Goal: Task Accomplishment & Management: Use online tool/utility

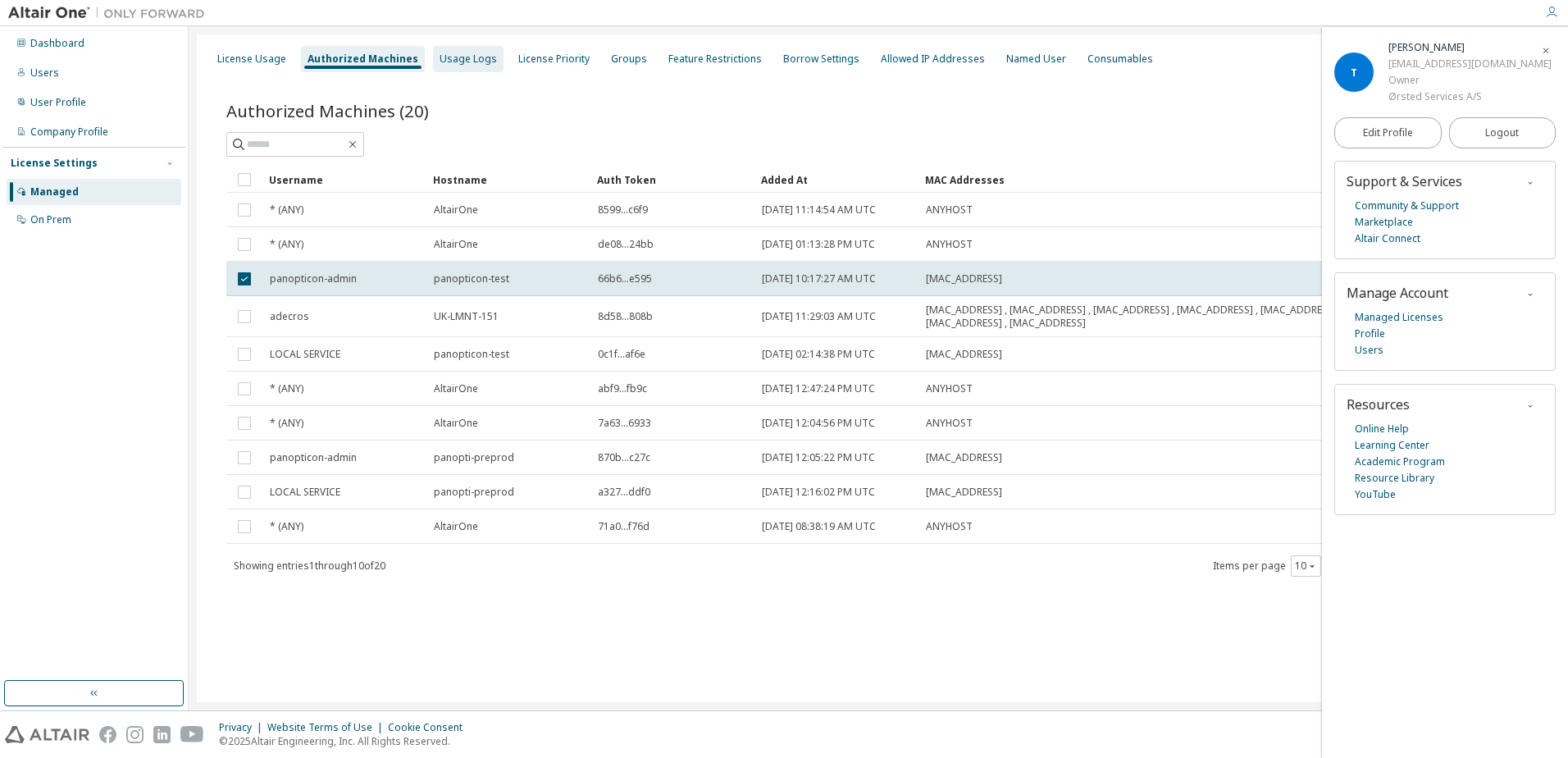
click at [466, 57] on div "Usage Logs" at bounding box center [468, 59] width 58 height 13
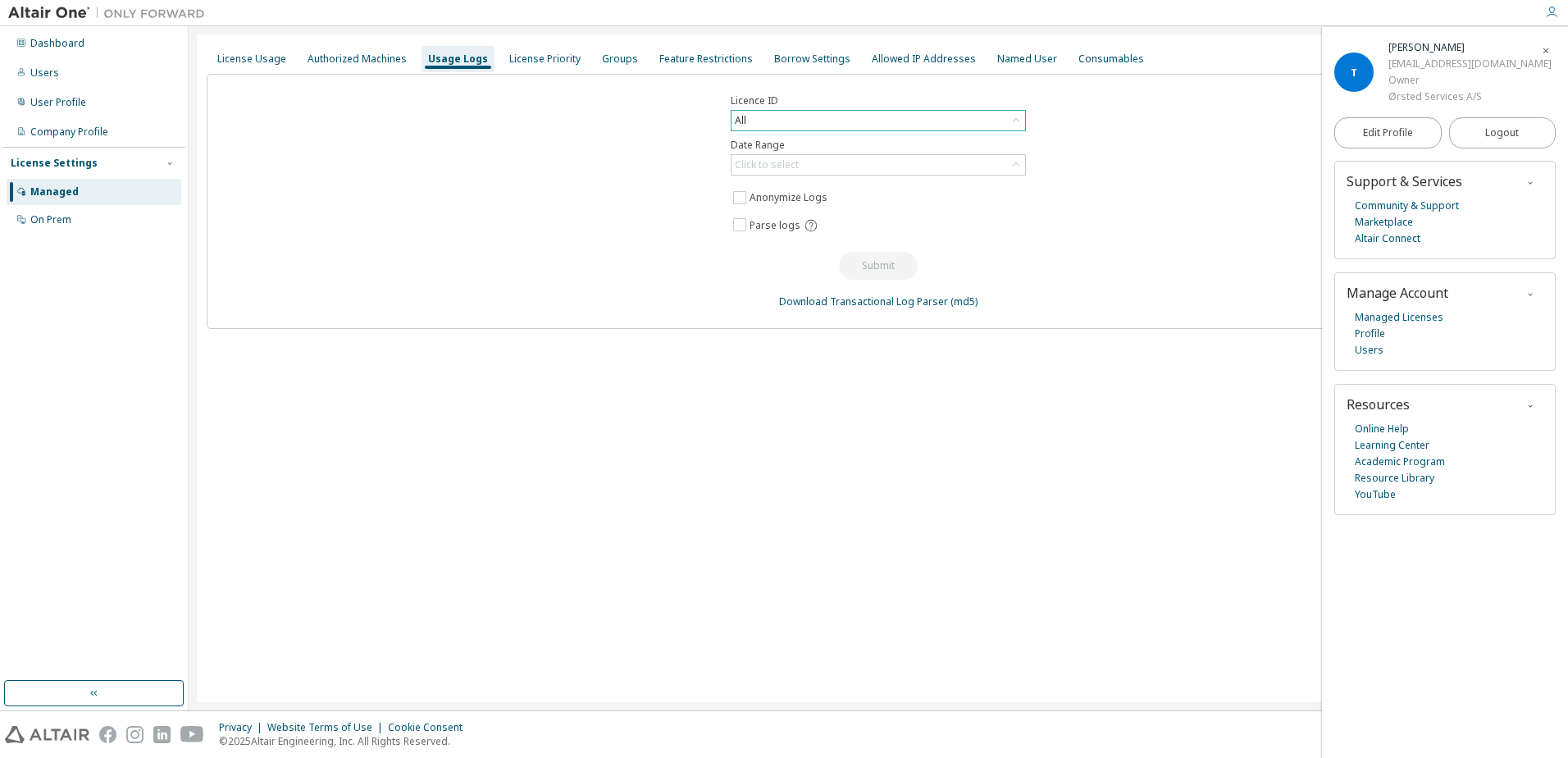
click at [1014, 120] on icon at bounding box center [1016, 120] width 7 height 4
click at [535, 58] on div "License Priority" at bounding box center [545, 59] width 72 height 13
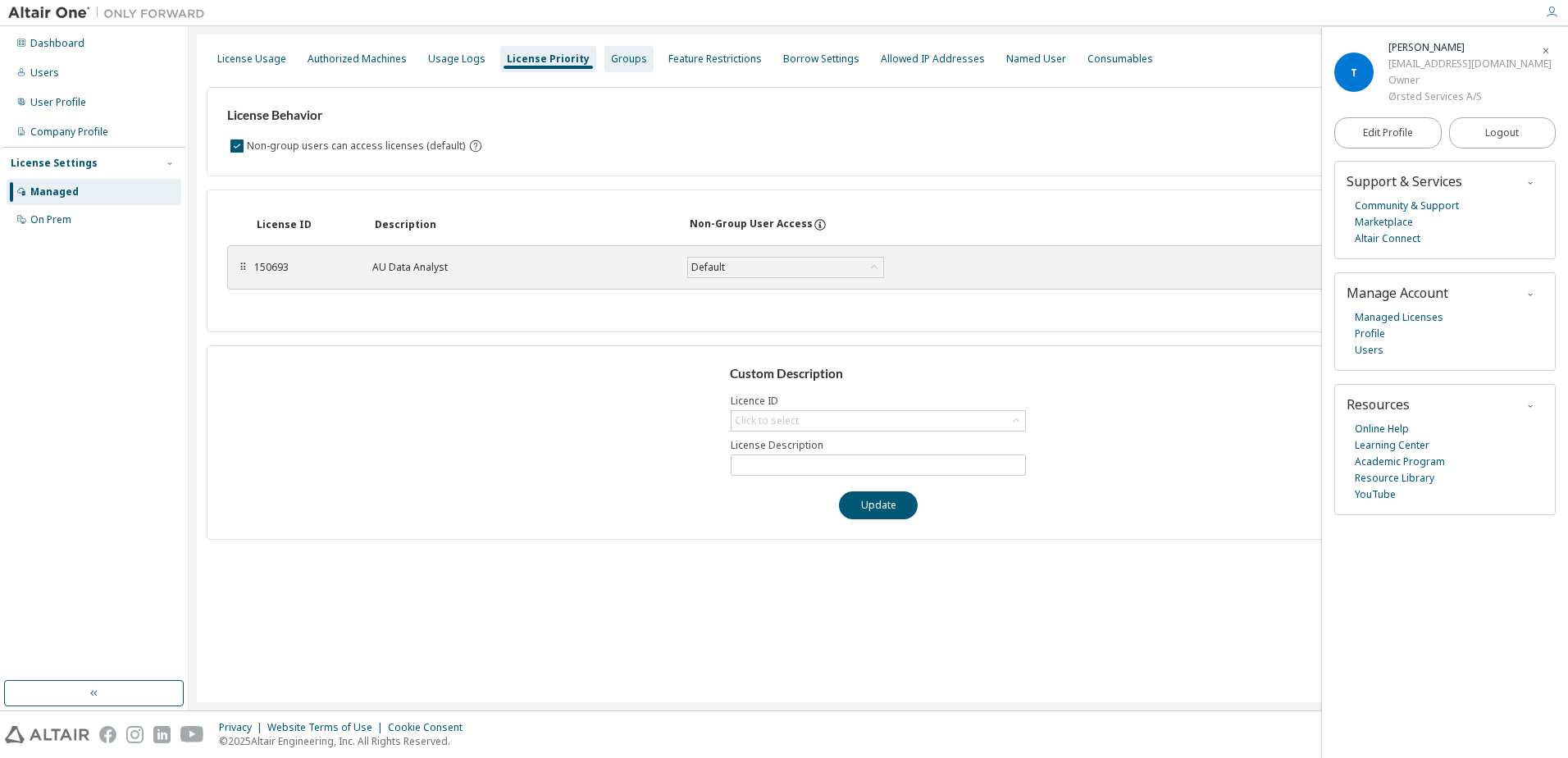
click at [611, 60] on div "Groups" at bounding box center [629, 59] width 36 height 13
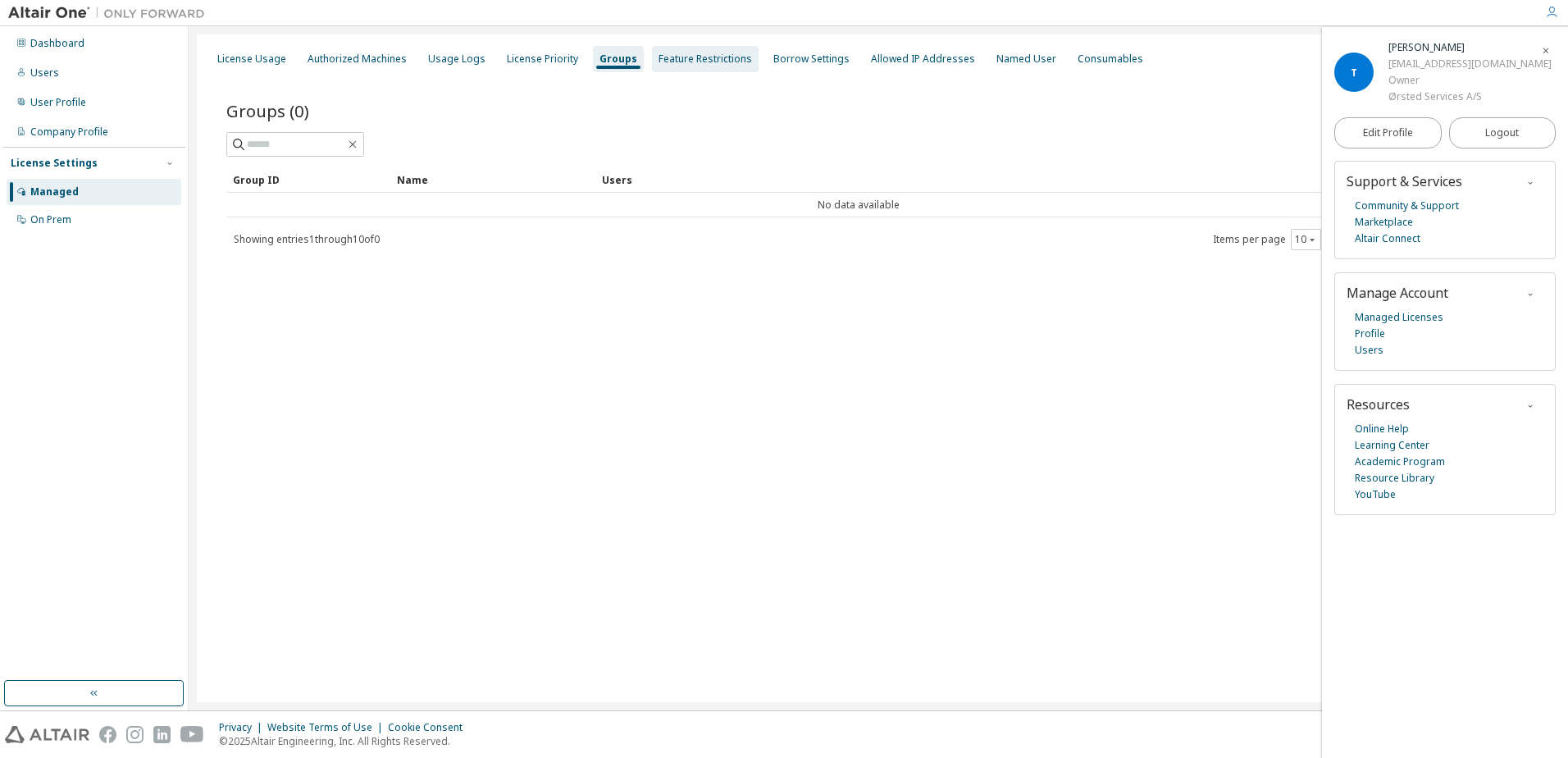
click at [697, 62] on div "Feature Restrictions" at bounding box center [705, 59] width 93 height 13
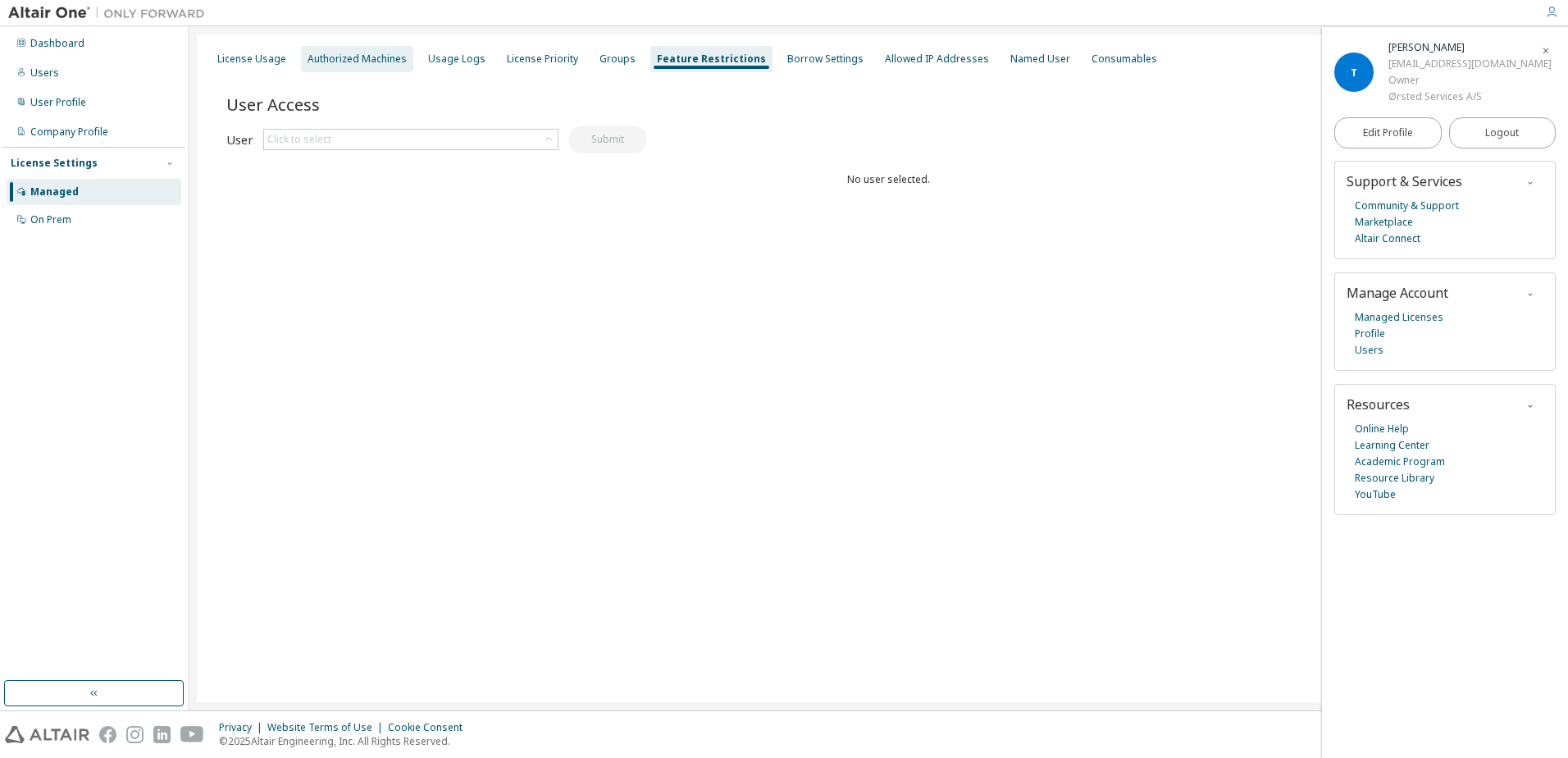
click at [374, 56] on div "Authorized Machines" at bounding box center [357, 59] width 99 height 13
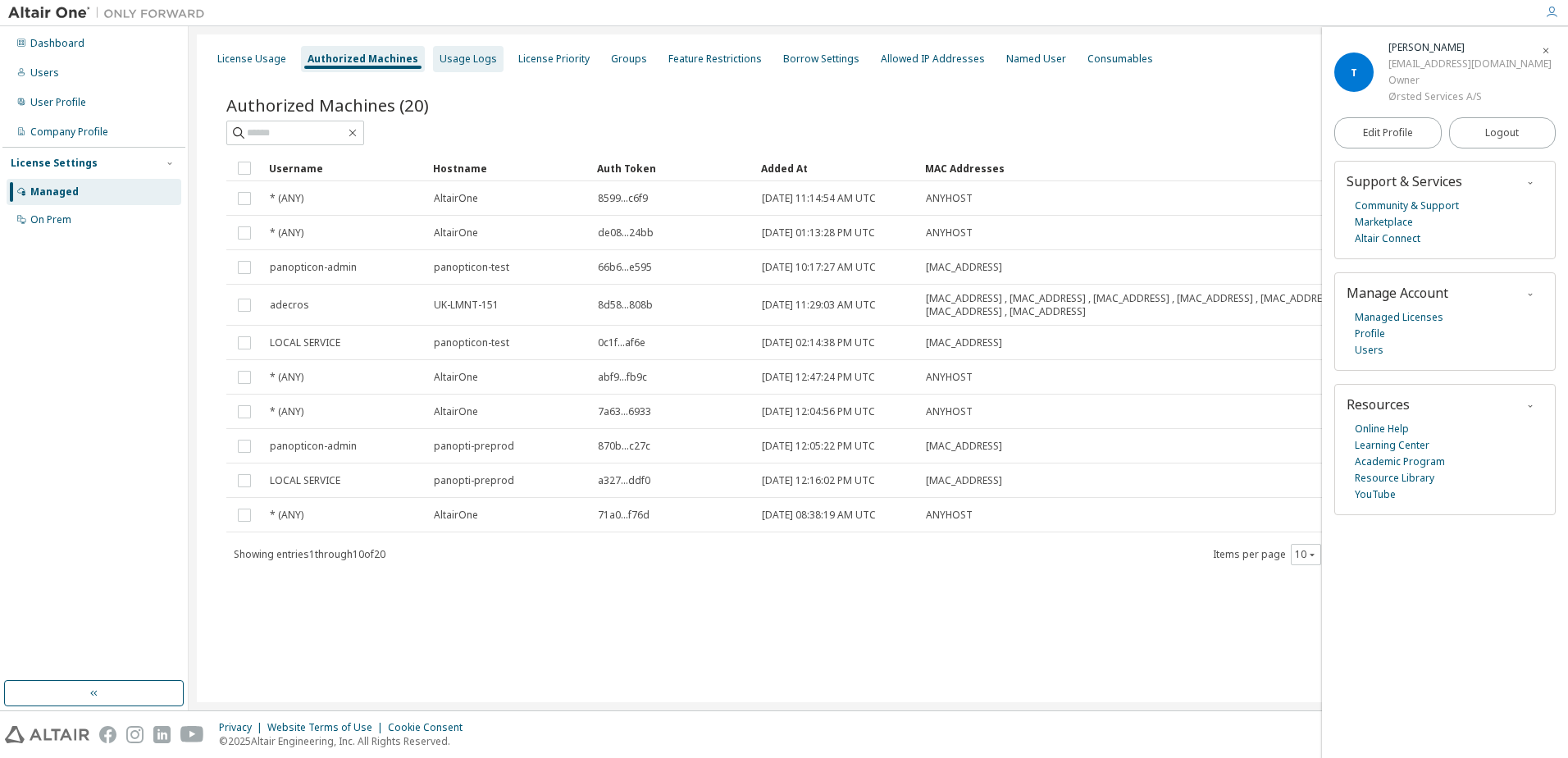
click at [446, 59] on div "Usage Logs" at bounding box center [468, 59] width 58 height 13
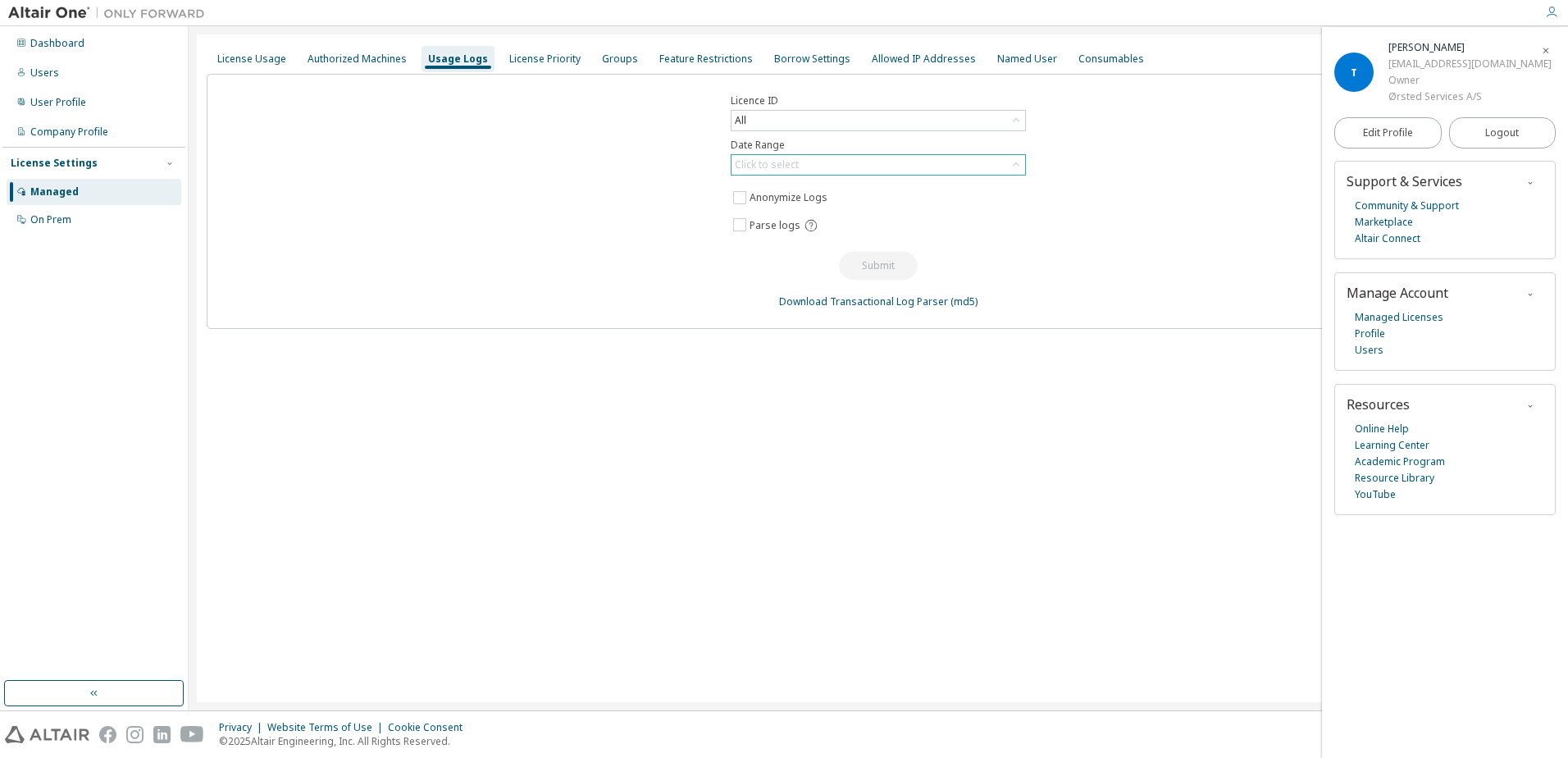
click at [1013, 163] on icon at bounding box center [1017, 165] width 17 height 17
click at [788, 212] on li "Last 30 days" at bounding box center [877, 211] width 290 height 21
click at [880, 263] on button "Submit" at bounding box center [879, 266] width 78 height 28
click at [869, 265] on button "Submit" at bounding box center [879, 266] width 78 height 28
click at [867, 302] on link "Download Transactional Log Parser" at bounding box center [863, 301] width 169 height 14
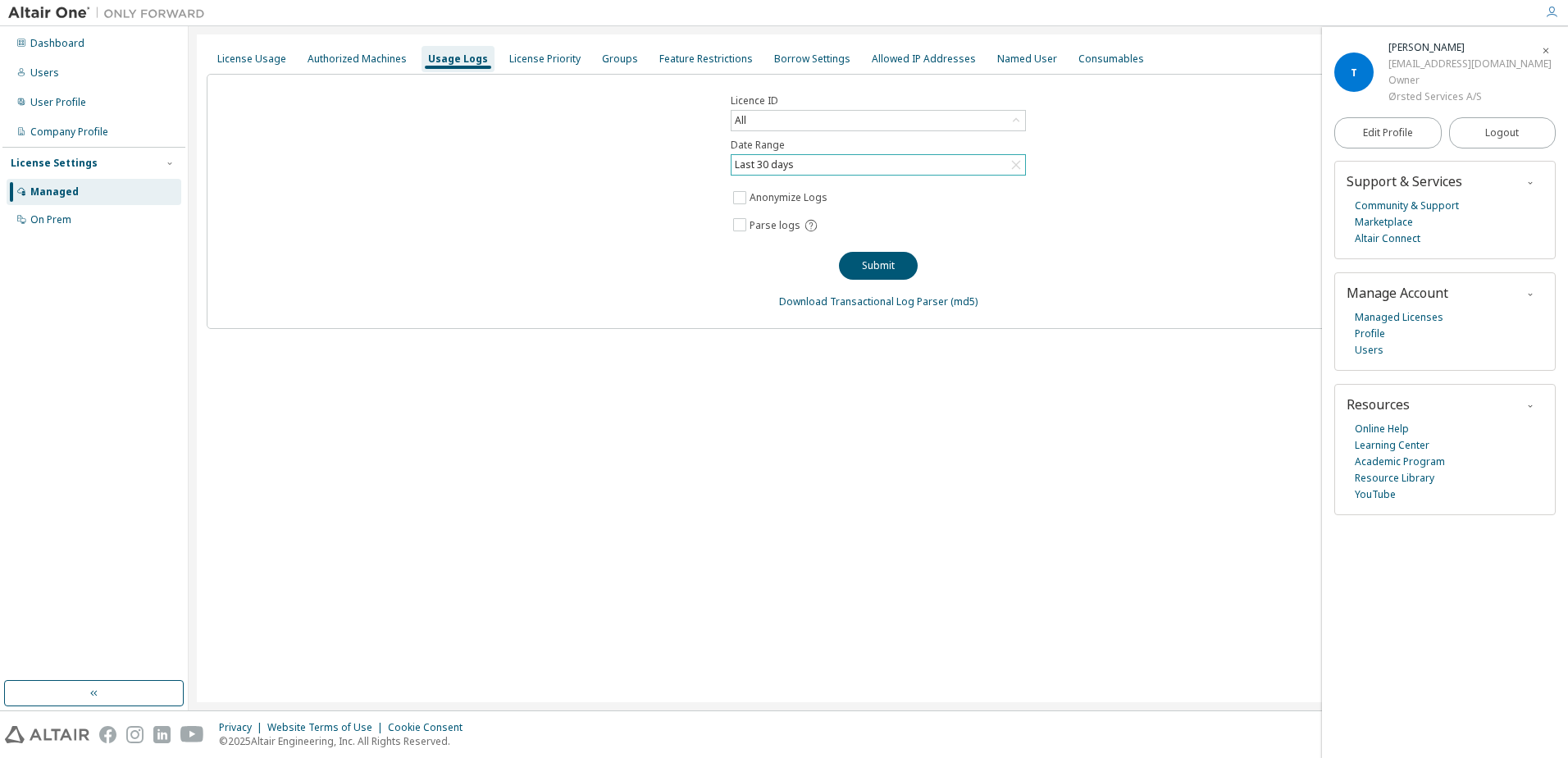
click at [1117, 187] on div "Licence ID All Date Range Last 30 days Anonymize Logs Parse logs Submit Downloa…" at bounding box center [879, 200] width 1343 height 255
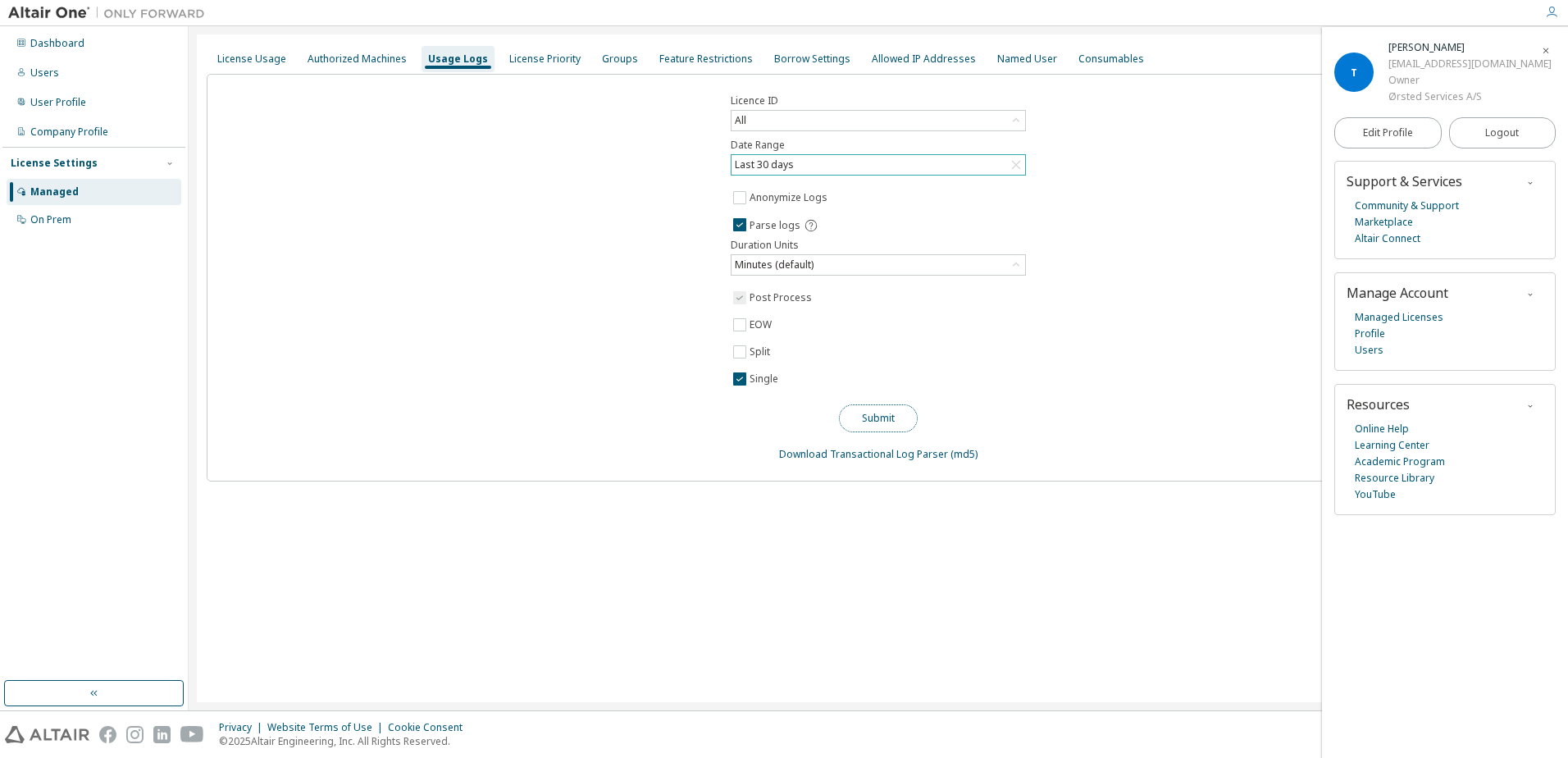
click at [880, 419] on button "Submit" at bounding box center [879, 419] width 78 height 28
click at [847, 453] on link "Download Transactional Log Parser" at bounding box center [863, 453] width 169 height 14
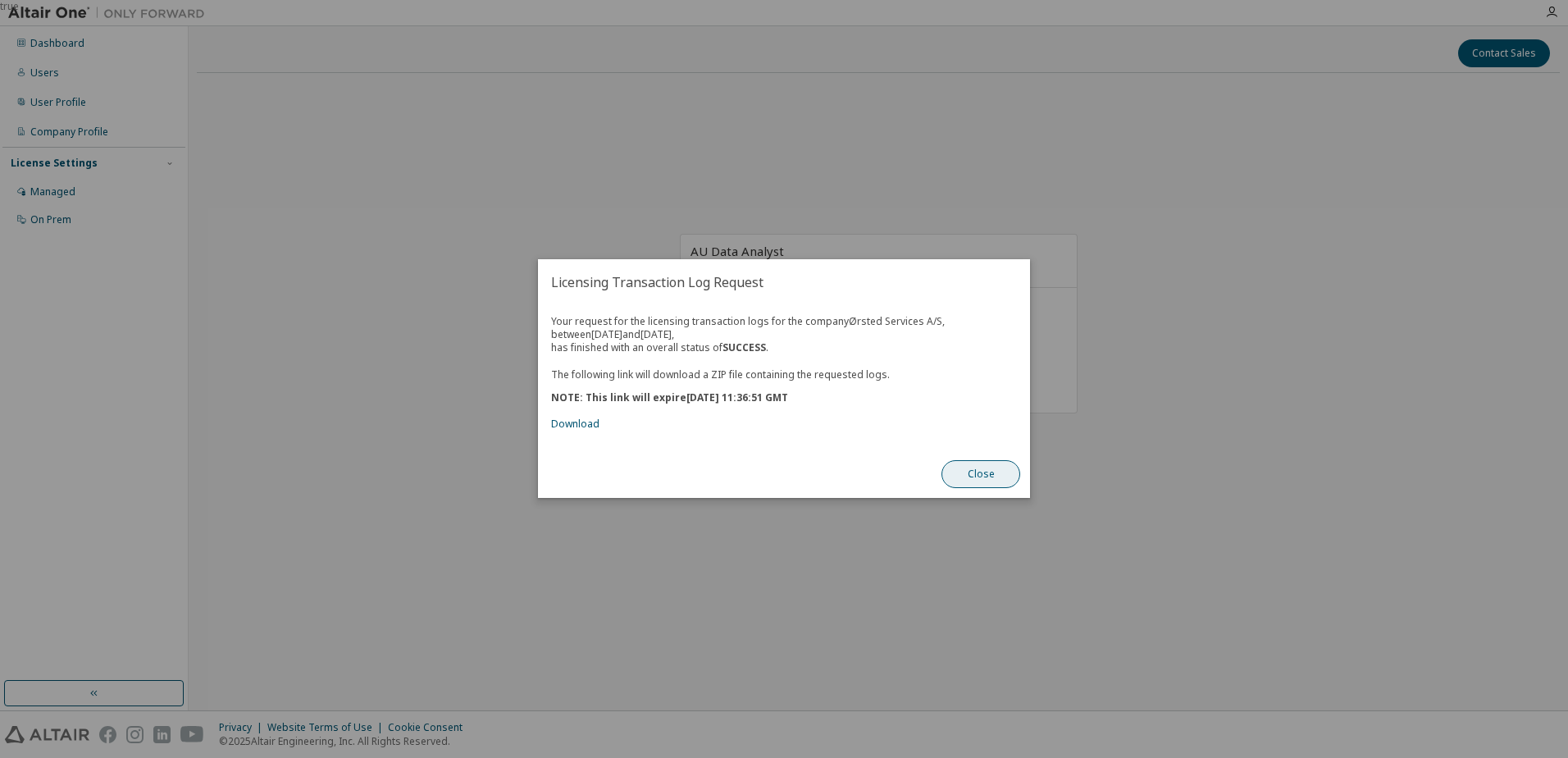
click at [984, 475] on button "Close" at bounding box center [981, 475] width 78 height 28
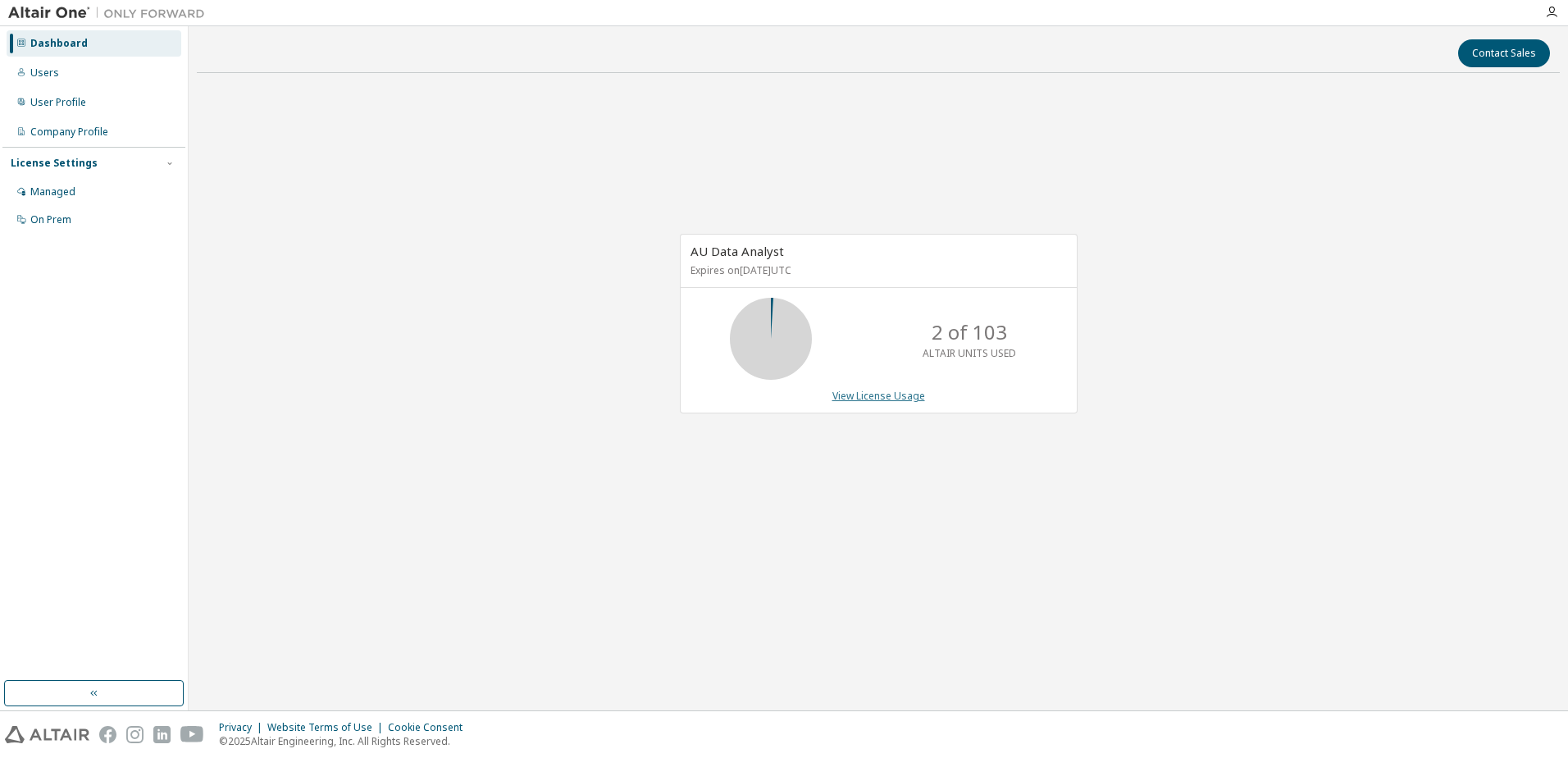
click at [894, 397] on link "View License Usage" at bounding box center [879, 395] width 92 height 14
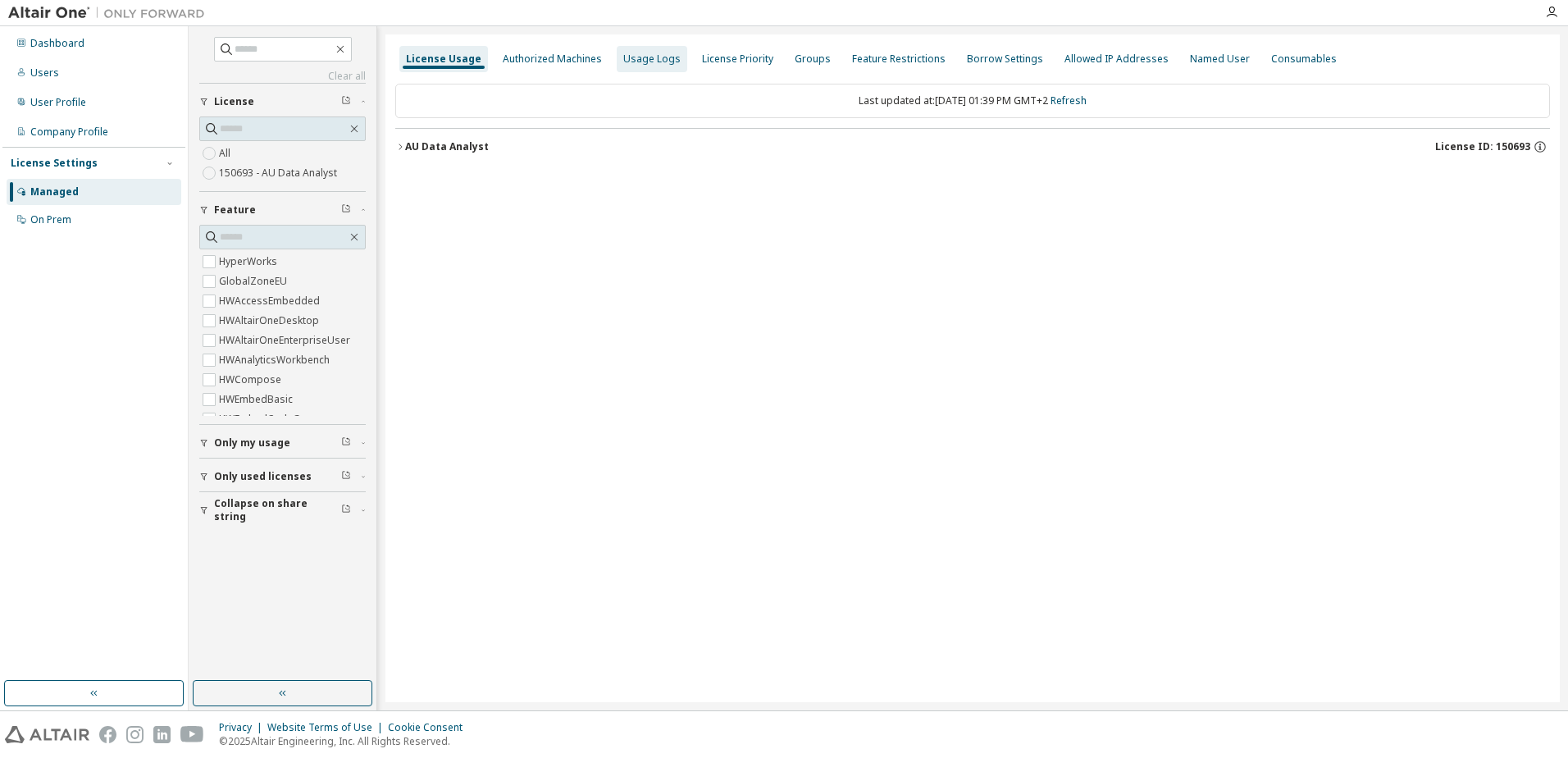
click at [634, 58] on div "Usage Logs" at bounding box center [652, 59] width 58 height 13
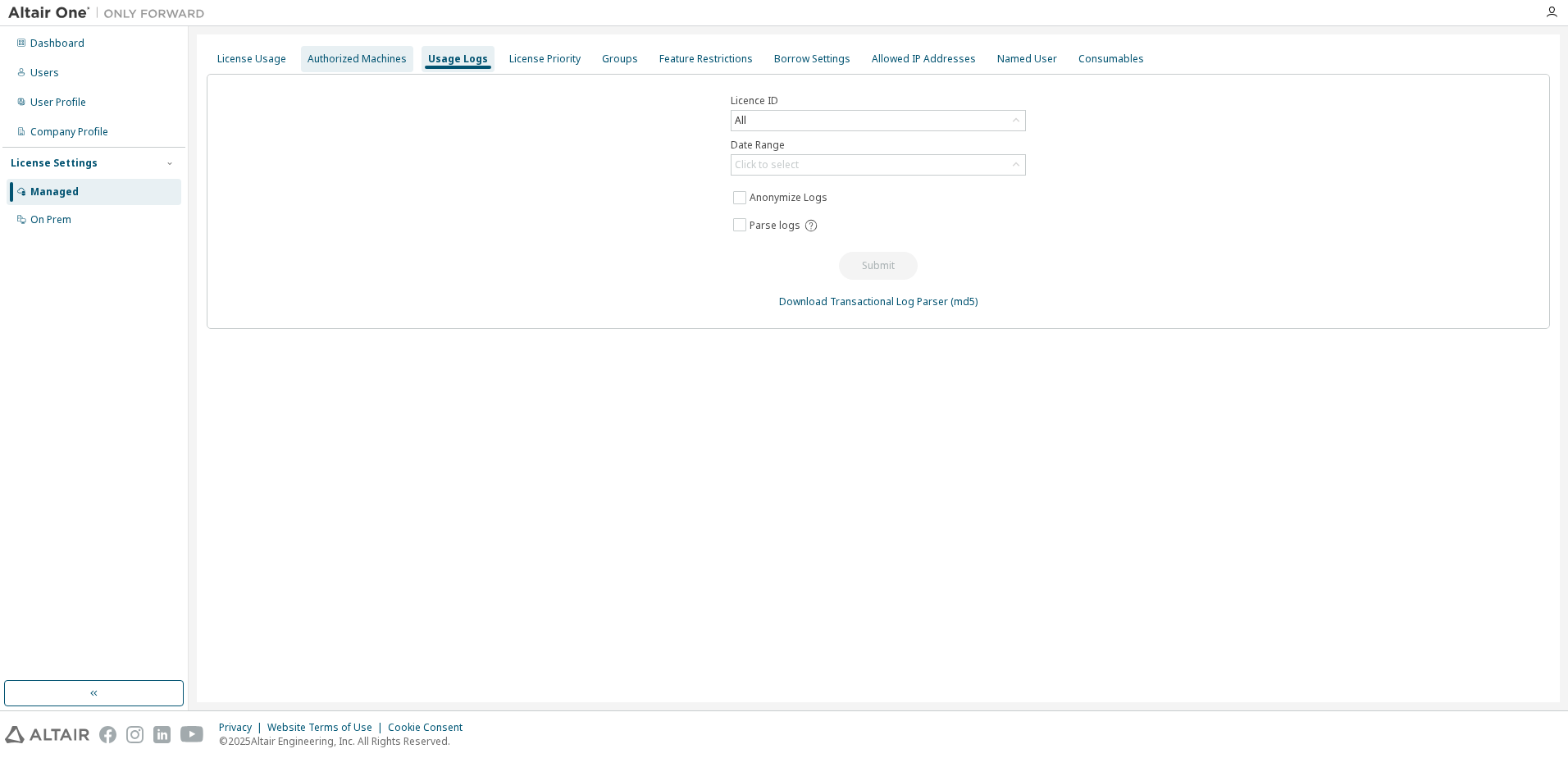
click at [364, 53] on div "Authorized Machines" at bounding box center [357, 59] width 99 height 13
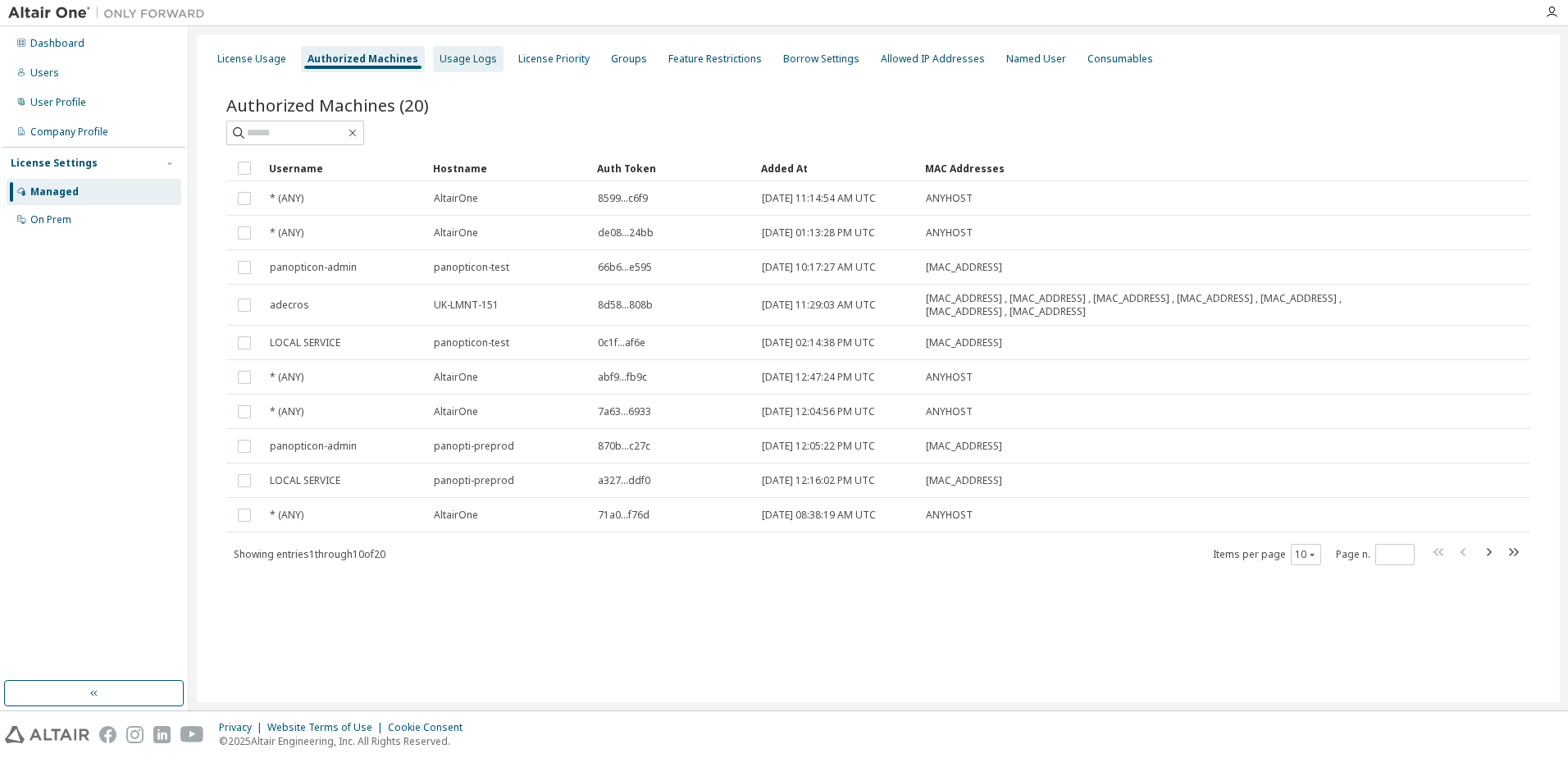
click at [465, 58] on div "Usage Logs" at bounding box center [468, 59] width 58 height 13
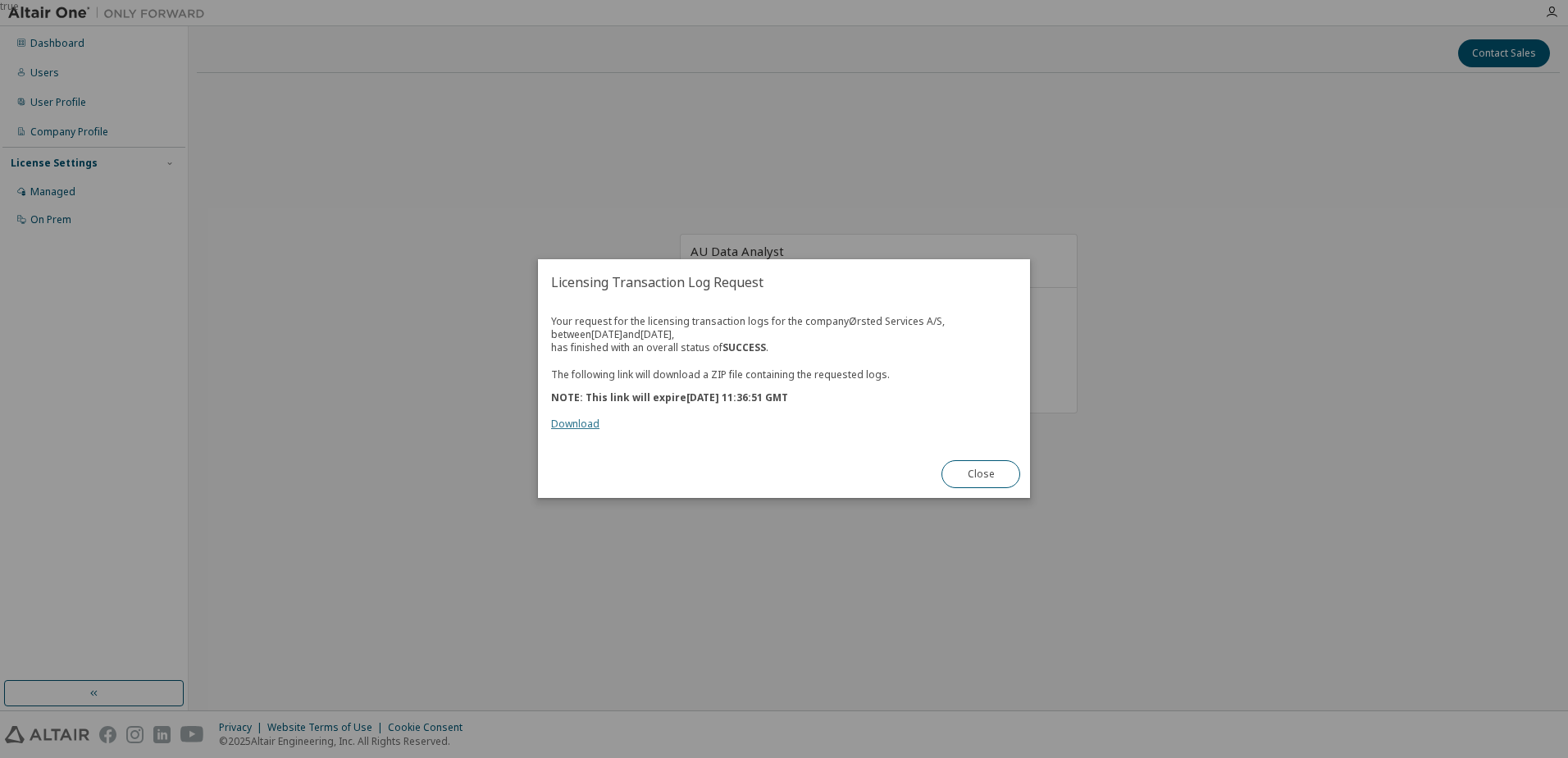
click at [565, 424] on link "Download" at bounding box center [576, 424] width 49 height 14
click at [981, 474] on button "Close" at bounding box center [981, 475] width 78 height 28
click at [571, 421] on link "Download" at bounding box center [576, 424] width 49 height 14
click at [584, 422] on link "Download" at bounding box center [576, 424] width 49 height 14
click at [981, 473] on button "Close" at bounding box center [981, 475] width 78 height 28
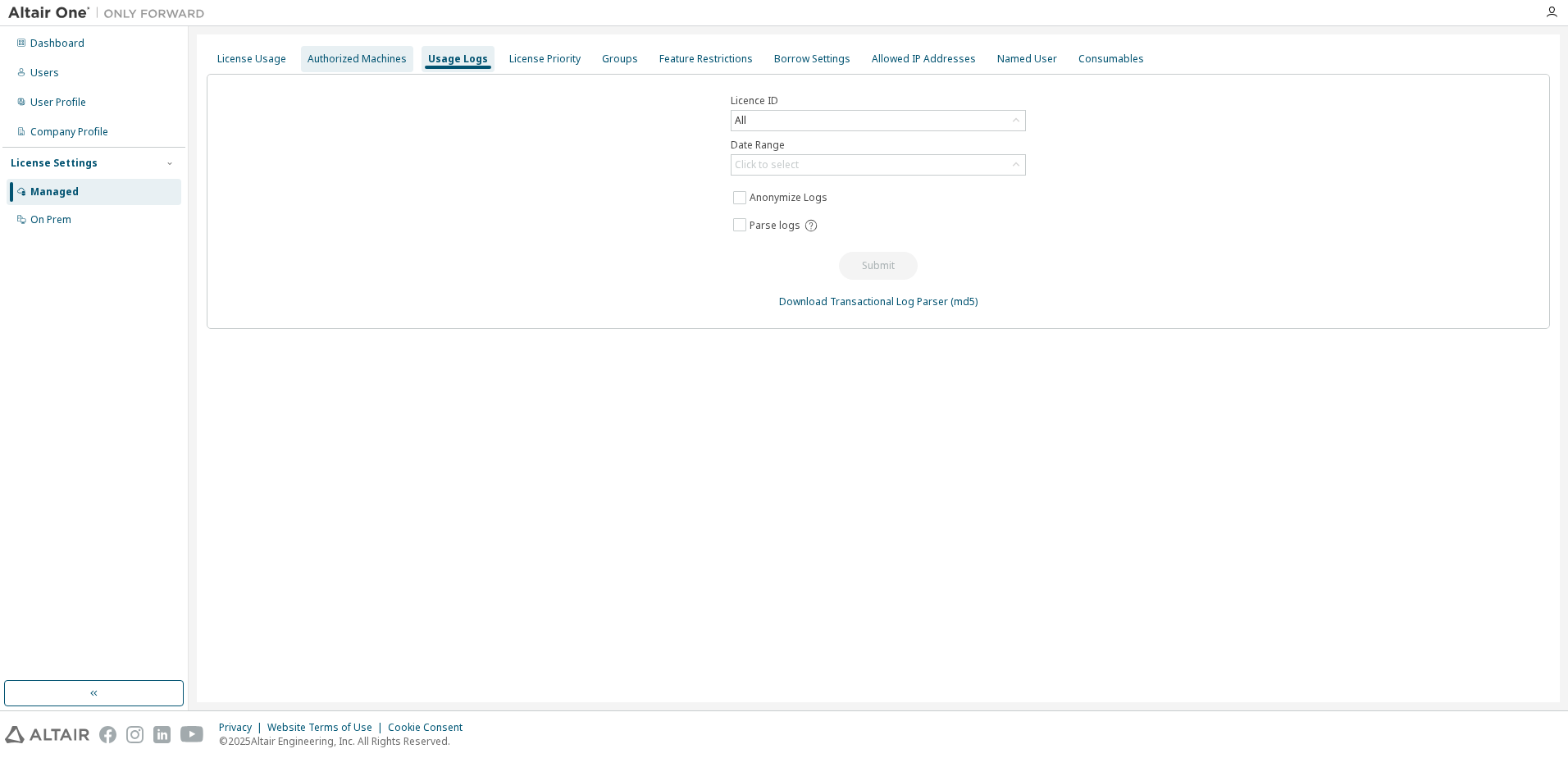
click at [382, 56] on div "Authorized Machines" at bounding box center [357, 59] width 99 height 13
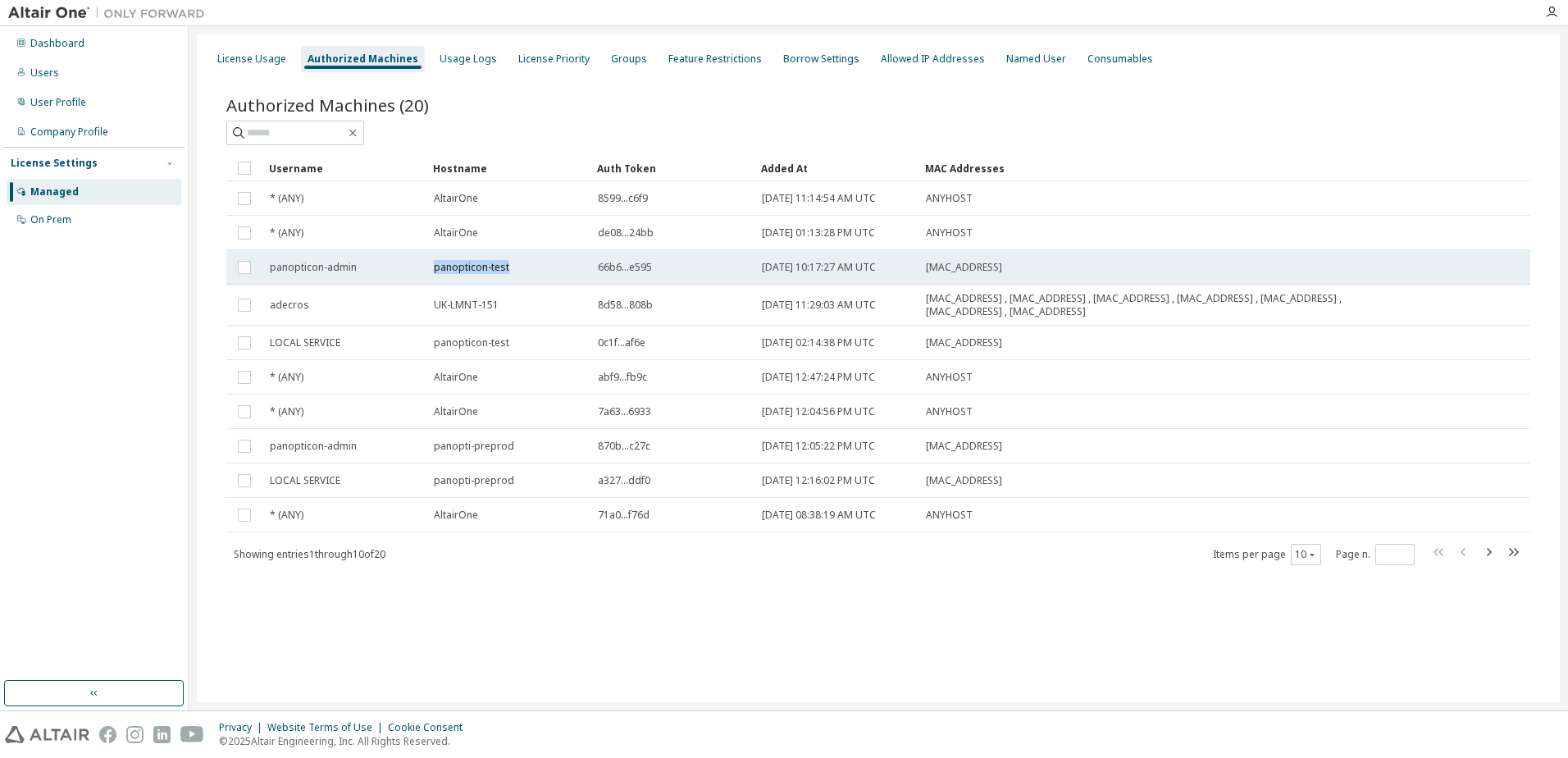
drag, startPoint x: 436, startPoint y: 269, endPoint x: 508, endPoint y: 266, distance: 72.1
click at [508, 266] on div "panopticon-test" at bounding box center [508, 268] width 149 height 13
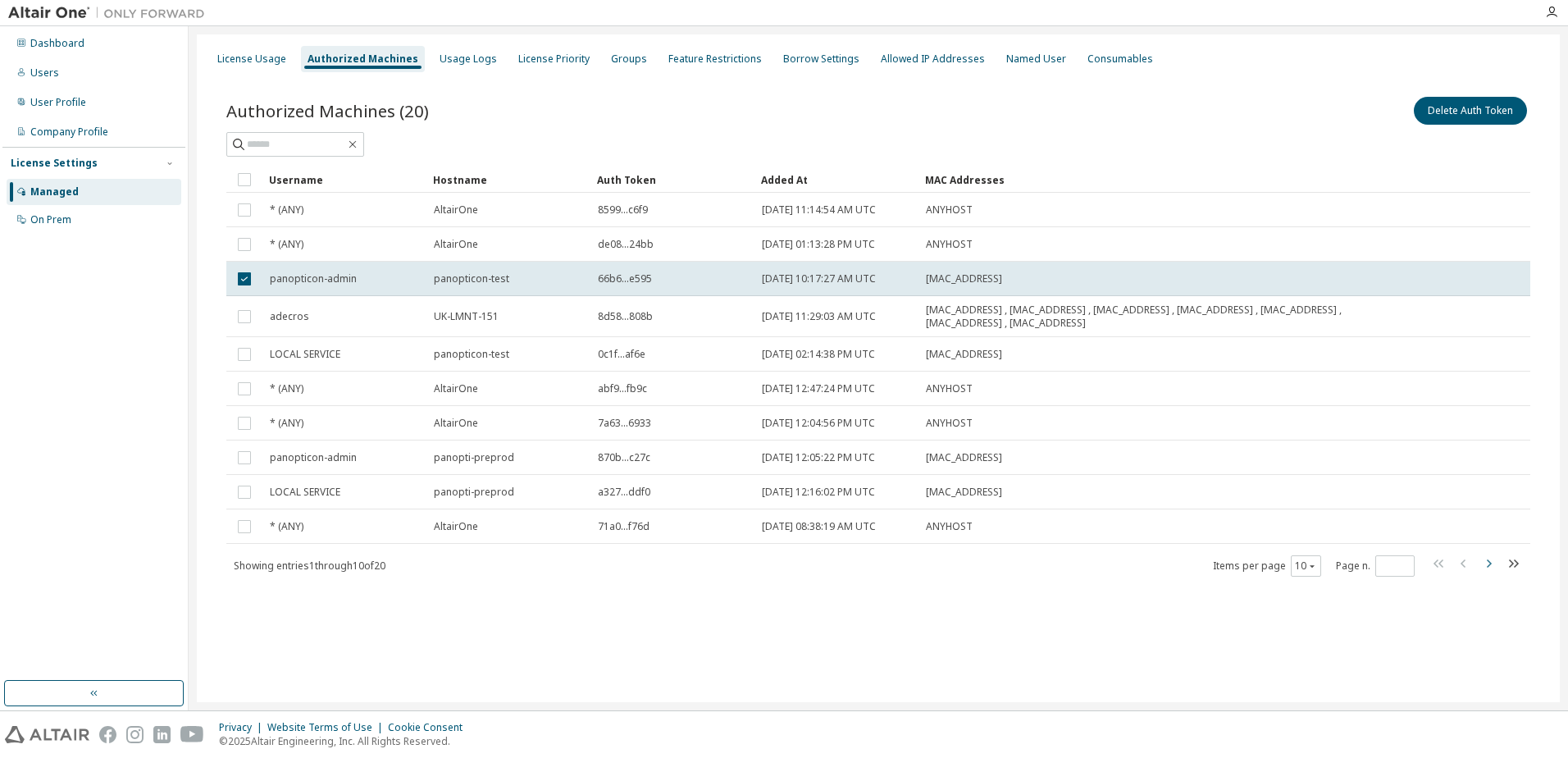
click at [1490, 564] on icon "button" at bounding box center [1489, 563] width 5 height 8
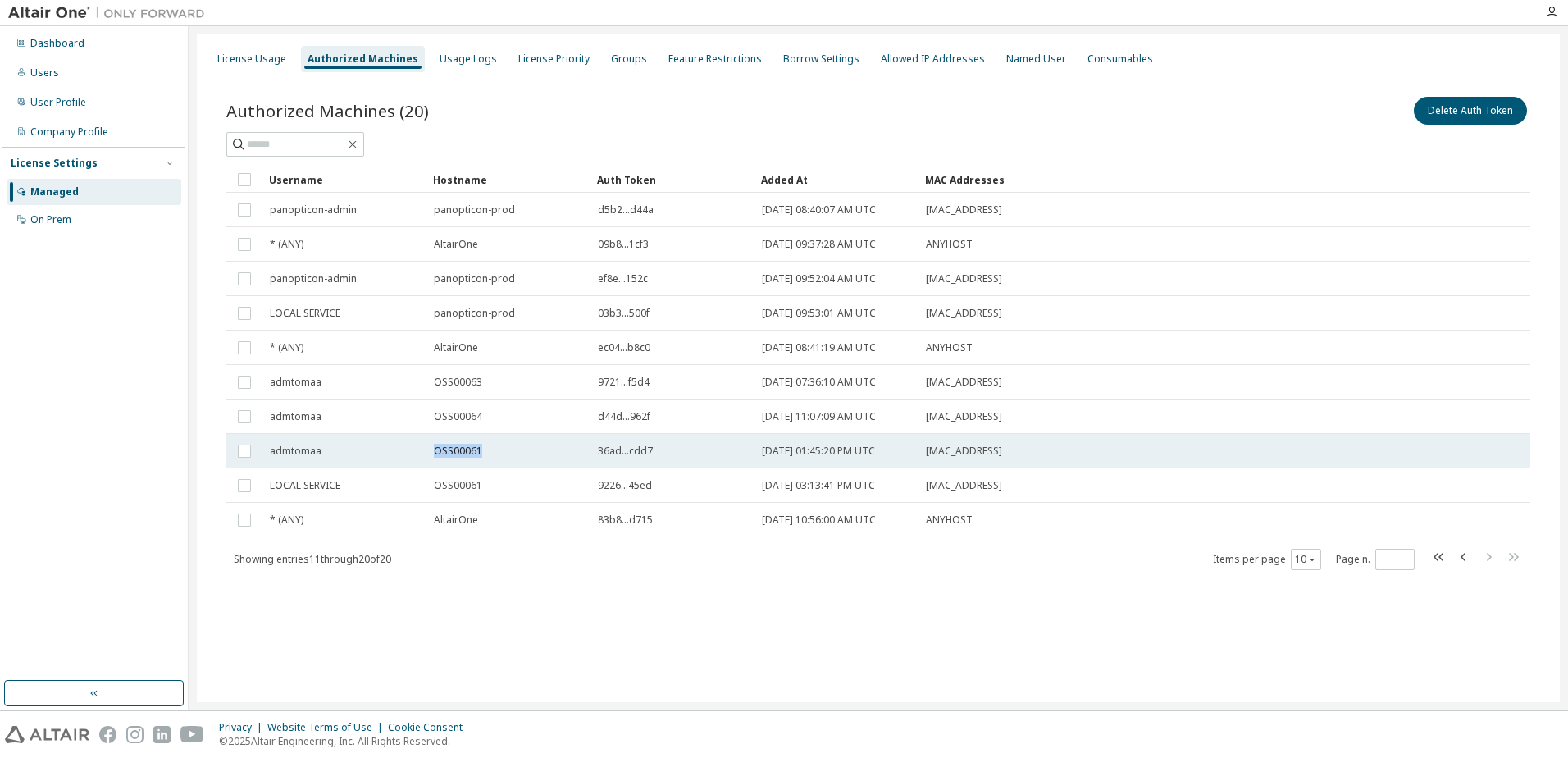
drag, startPoint x: 434, startPoint y: 450, endPoint x: 480, endPoint y: 448, distance: 46.0
click at [480, 448] on div "OSS00061" at bounding box center [508, 451] width 149 height 13
click at [1463, 558] on icon "button" at bounding box center [1463, 557] width 5 height 8
type input "*"
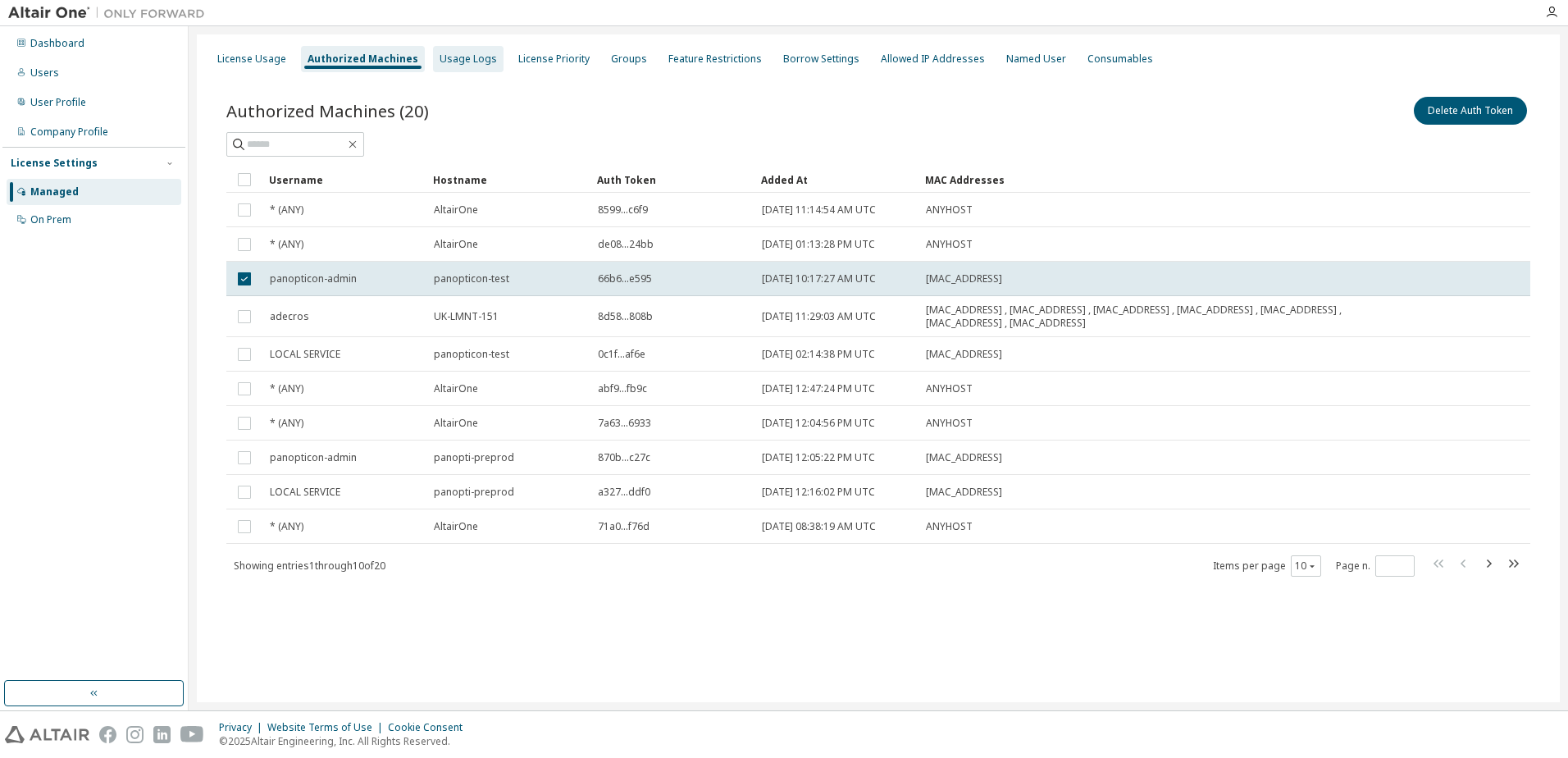
click at [461, 61] on div "Usage Logs" at bounding box center [468, 59] width 58 height 13
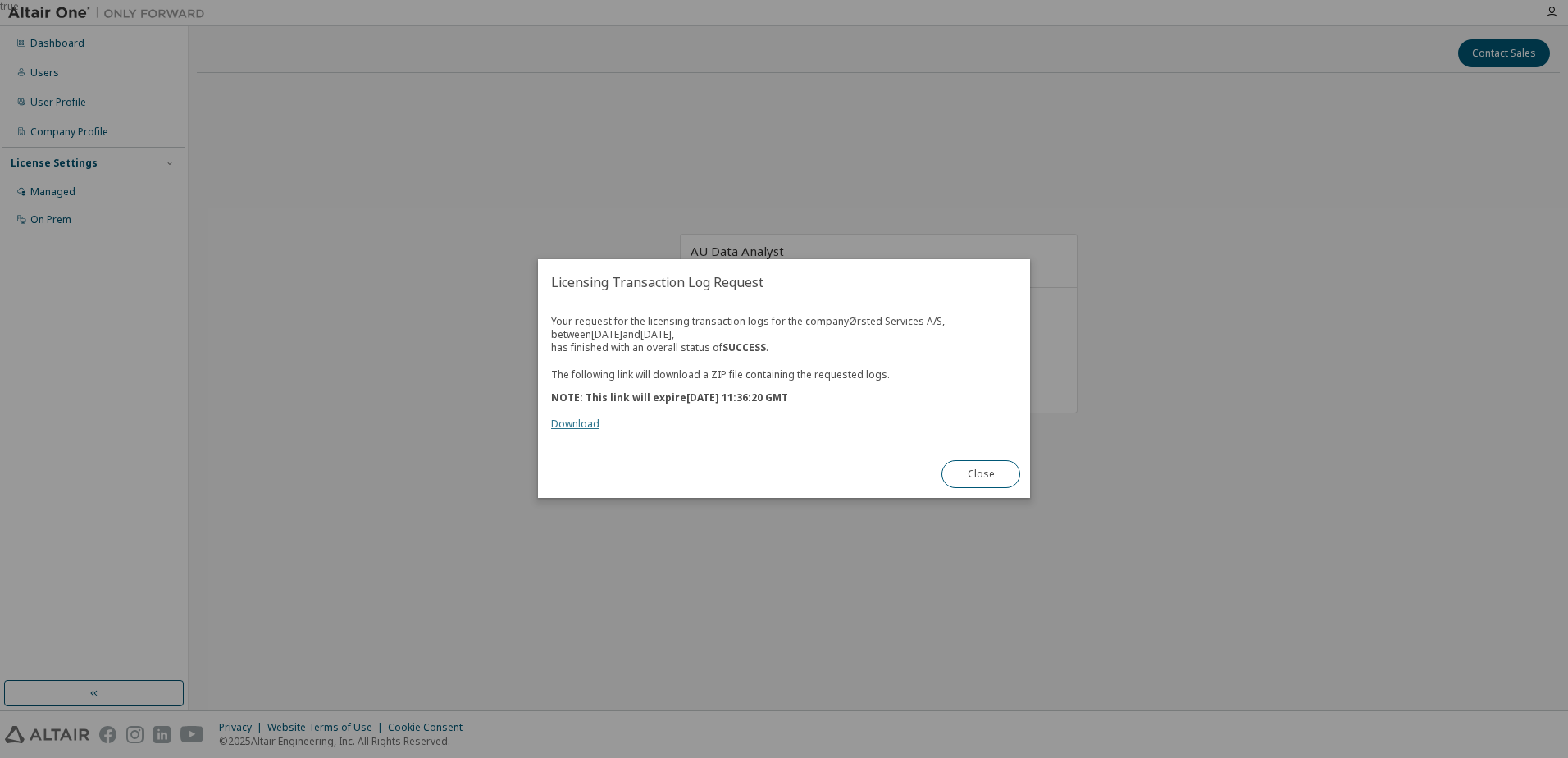
click at [581, 422] on link "Download" at bounding box center [576, 424] width 49 height 14
click at [1414, 509] on div "true" at bounding box center [784, 379] width 1568 height 758
